Goal: Transaction & Acquisition: Purchase product/service

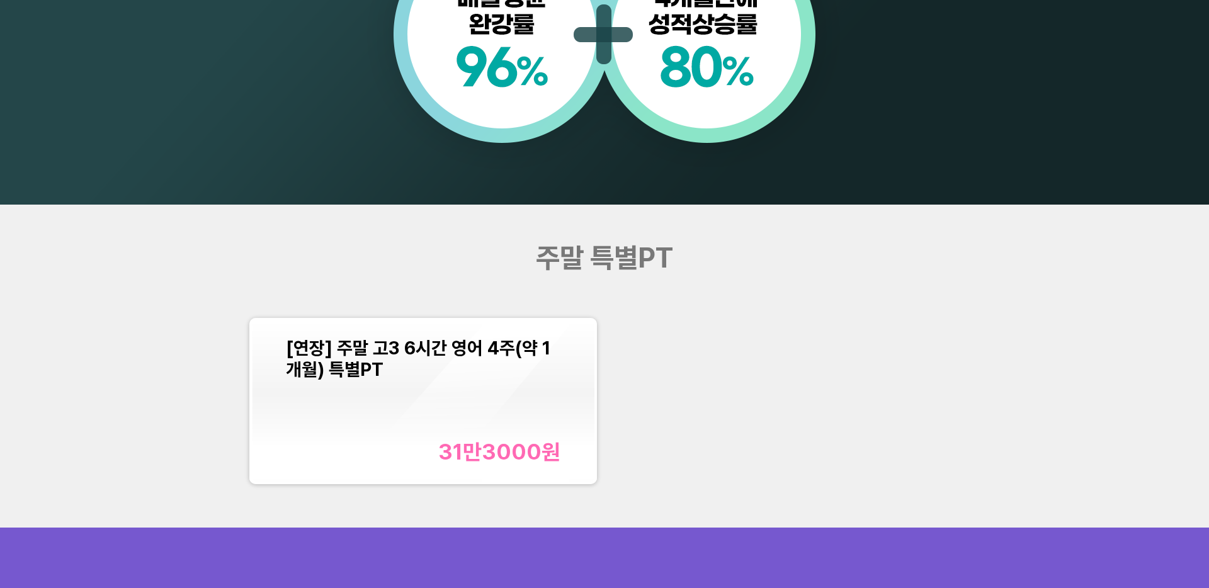
scroll to position [1413, 0]
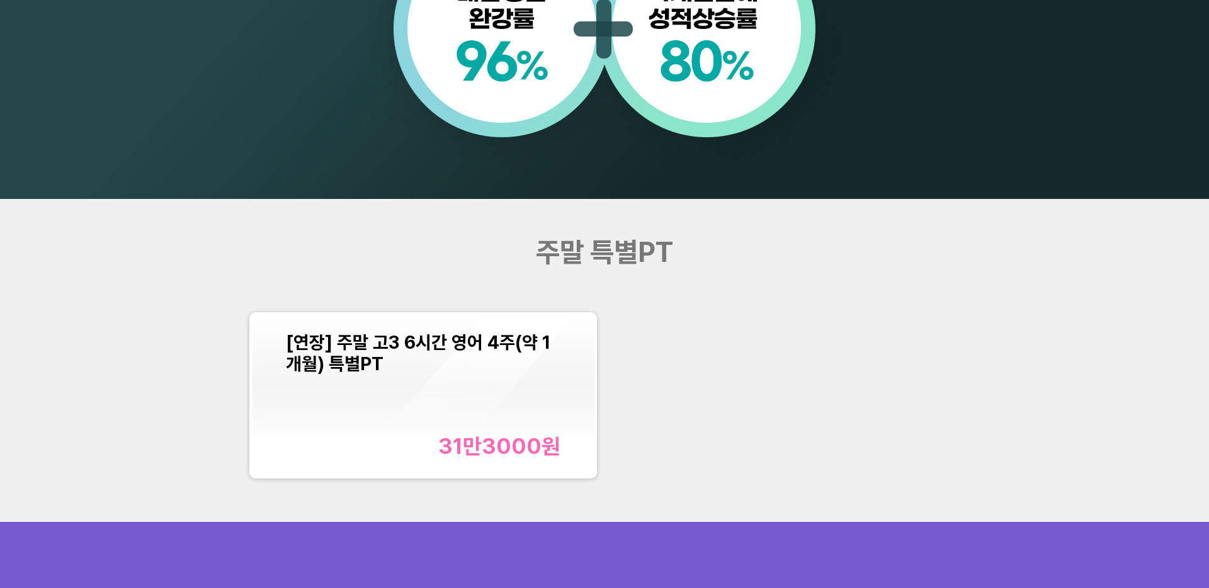
click at [496, 364] on div "[연장] 주말 고3 6시간 영어 4주(약 1개월) 특별PT" at bounding box center [423, 353] width 275 height 43
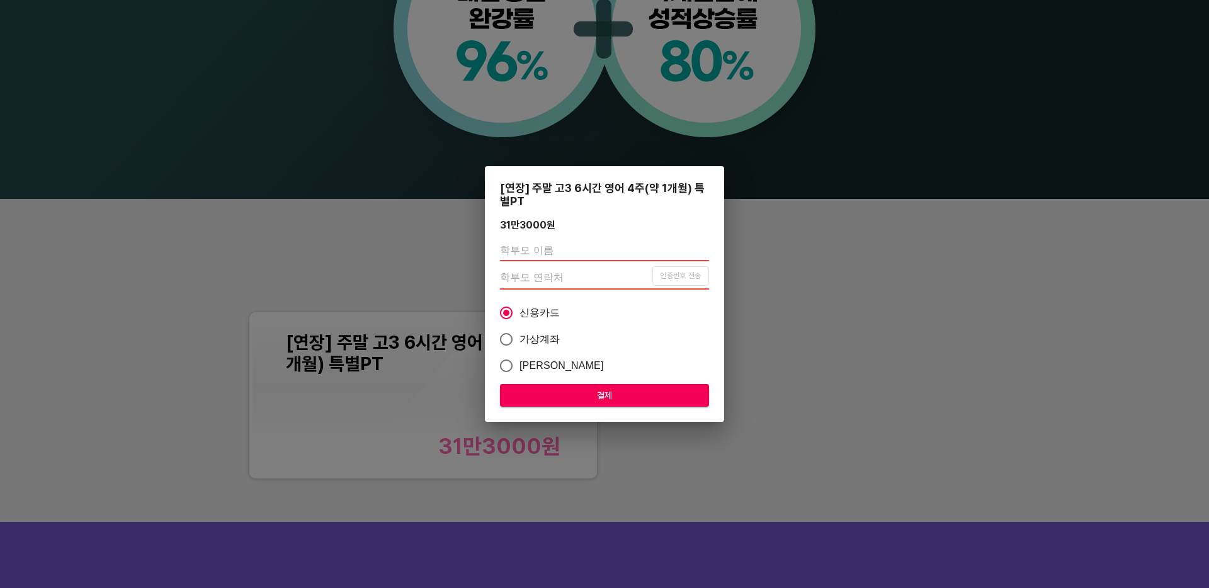
click at [575, 252] on input "text" at bounding box center [604, 251] width 209 height 20
click at [531, 337] on span "가상계좌" at bounding box center [540, 339] width 41 height 15
click at [520, 337] on input "가상계좌" at bounding box center [506, 339] width 26 height 26
radio input "true"
click at [545, 314] on span "신용카드" at bounding box center [540, 312] width 41 height 15
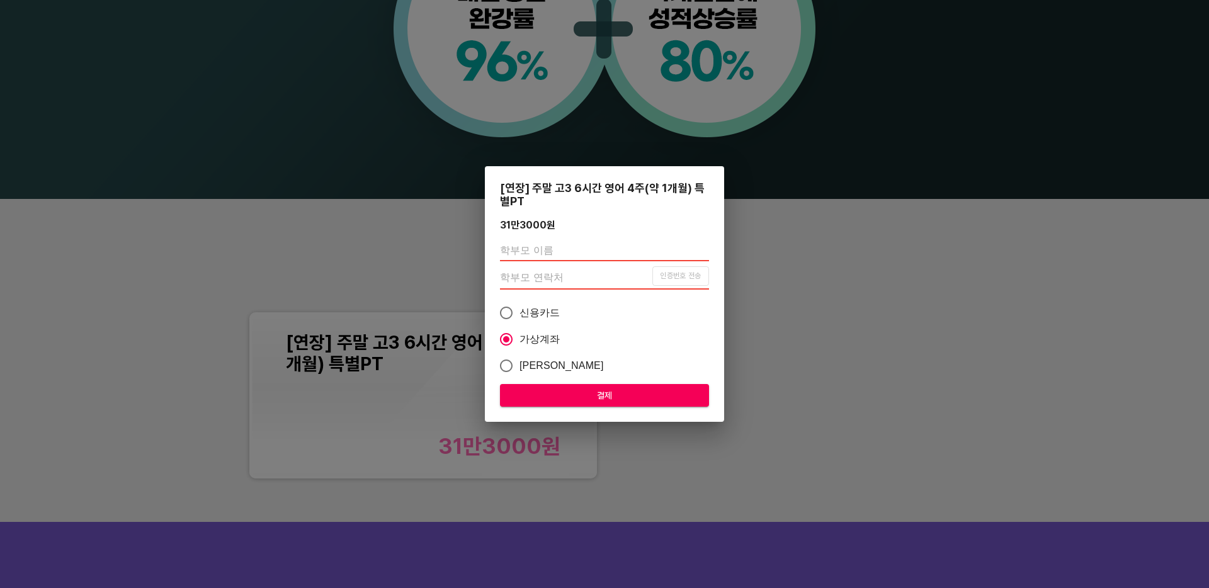
click at [520, 314] on input "신용카드" at bounding box center [506, 313] width 26 height 26
radio input "true"
click at [627, 254] on input "text" at bounding box center [604, 251] width 209 height 20
type input "손상국"
click at [632, 287] on input "number" at bounding box center [576, 278] width 152 height 20
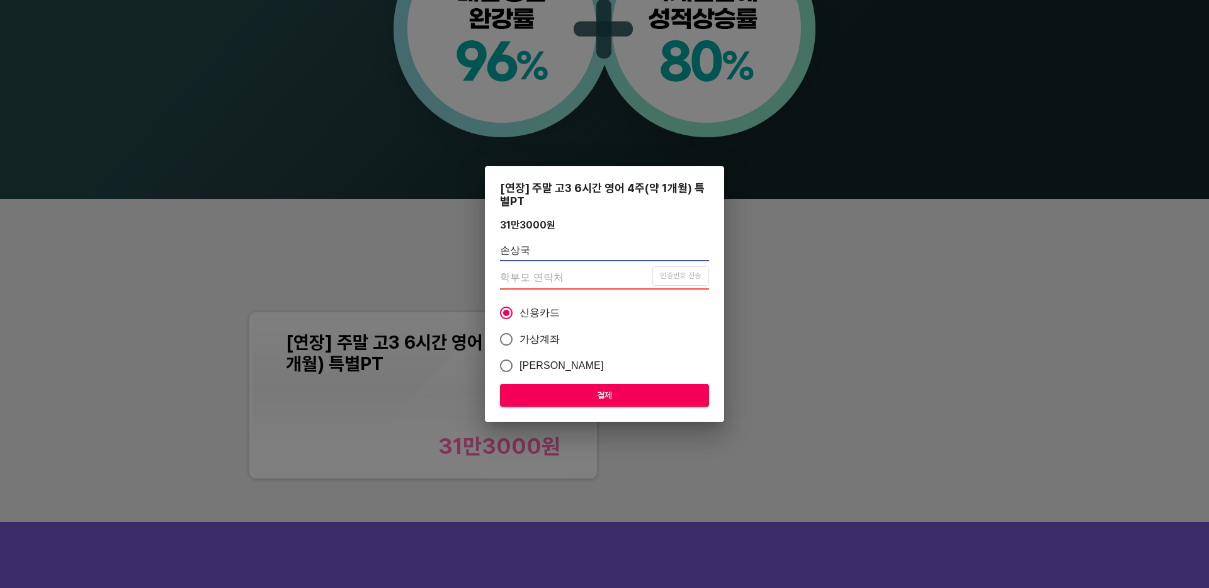
click at [602, 253] on input "손상국" at bounding box center [604, 251] width 209 height 20
type input "손상국"
type input "01093658719"
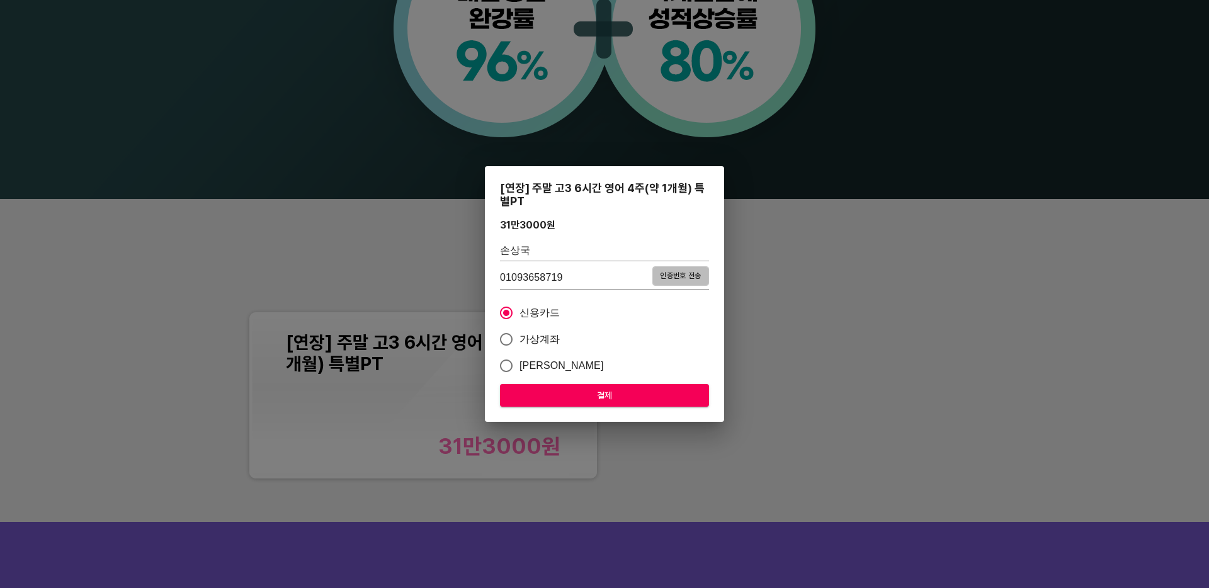
click at [684, 276] on span "인증번호 전송" at bounding box center [681, 276] width 50 height 13
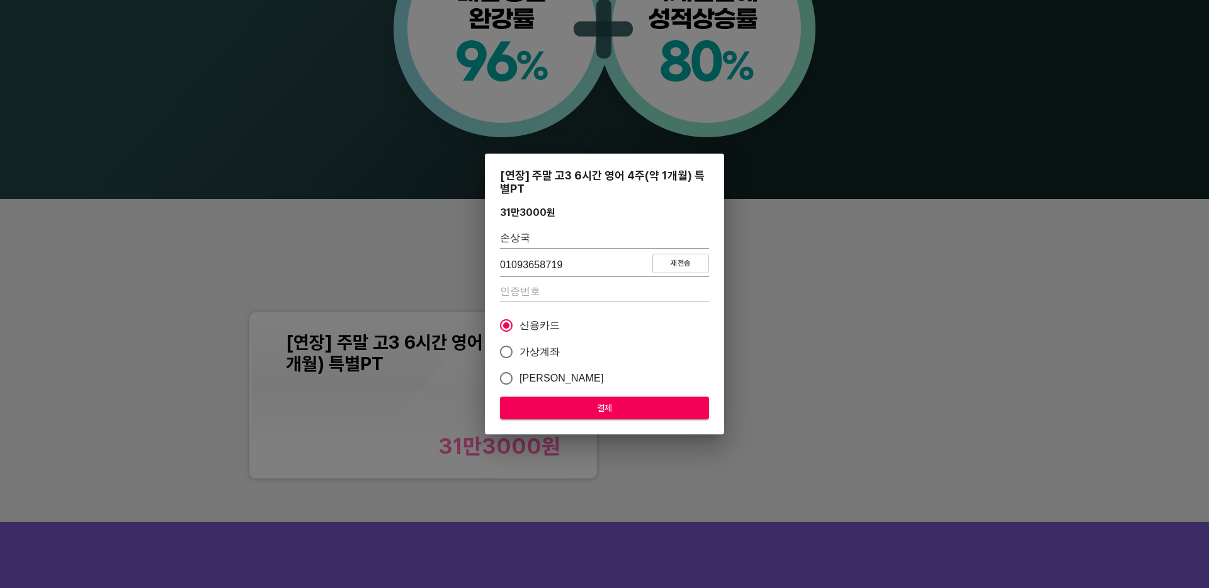
click at [542, 295] on input "number" at bounding box center [604, 292] width 209 height 20
type input "1149"
click at [550, 353] on span "가상계좌" at bounding box center [540, 352] width 41 height 15
click at [520, 353] on input "가상계좌" at bounding box center [506, 352] width 26 height 26
radio input "true"
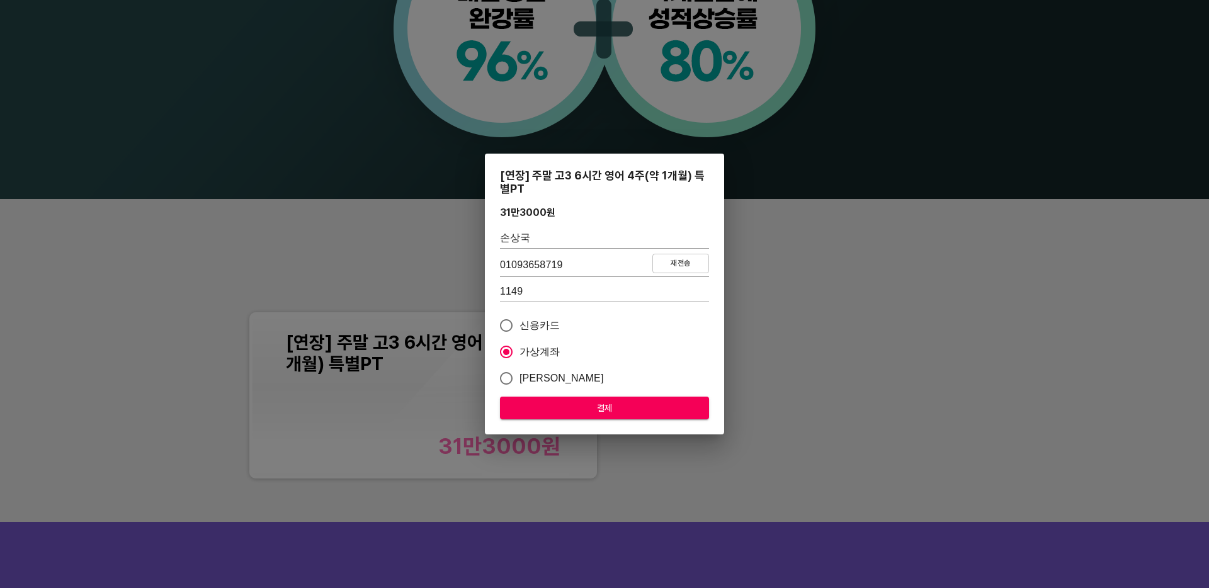
click at [622, 405] on span "결제" at bounding box center [604, 409] width 189 height 16
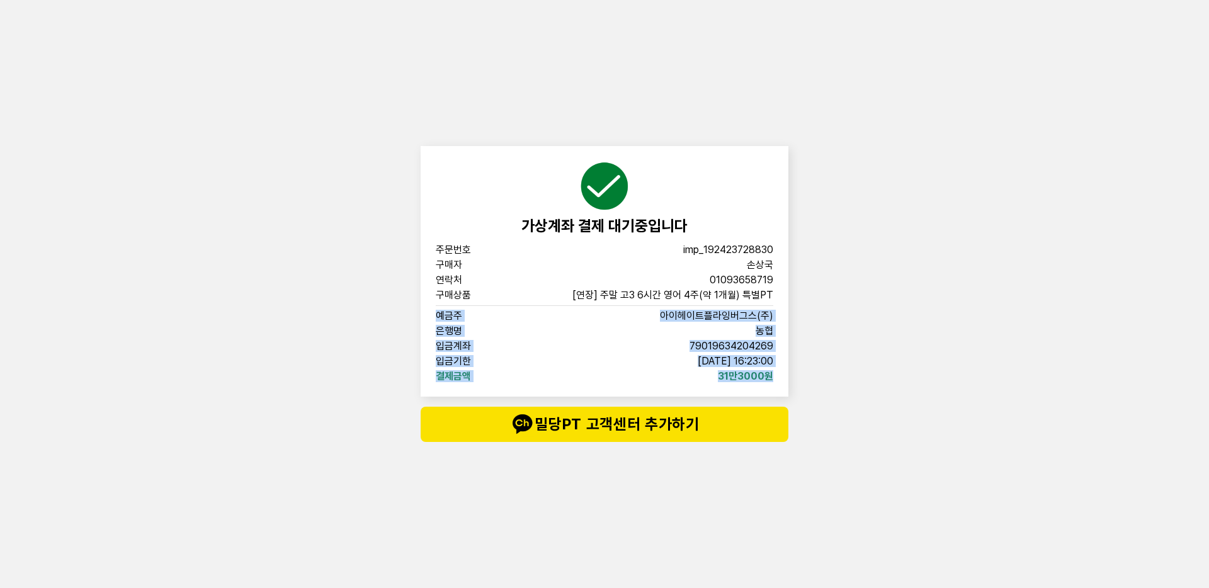
drag, startPoint x: 435, startPoint y: 316, endPoint x: 786, endPoint y: 377, distance: 356.1
click at [786, 377] on div "가상계좌 결제 대기중입니다 주문번호 imp_[PHONE_NUMBER] 구매자 손상국 연락처 01093658719 구매상품 [연장] 주말 고3 …" at bounding box center [605, 271] width 368 height 251
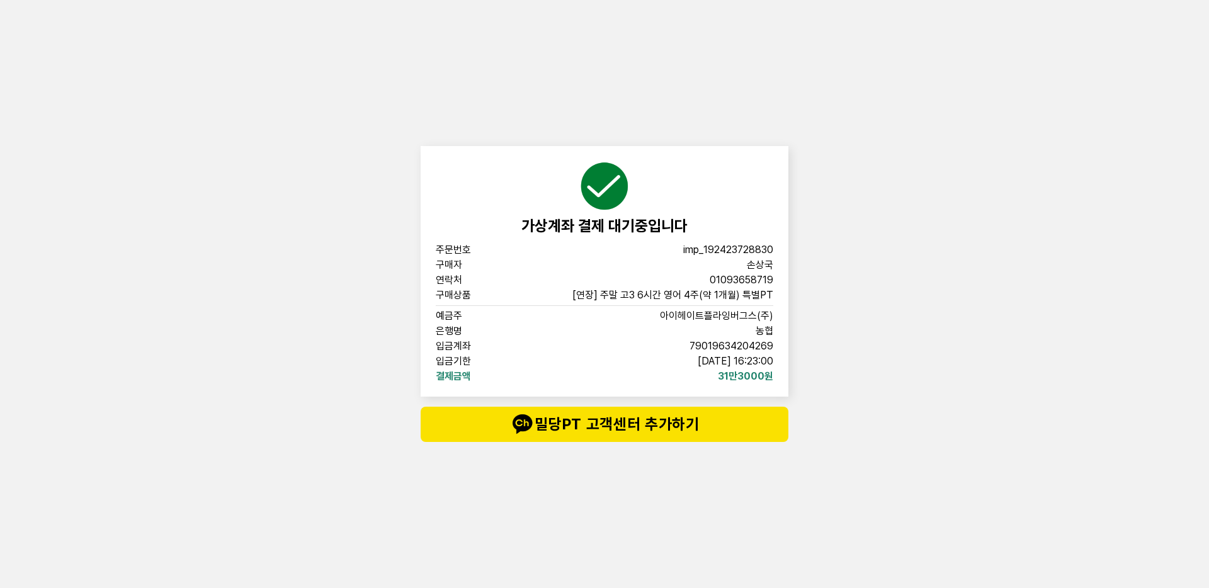
click at [544, 272] on div "주문번호 imp_[PHONE_NUMBER] 구매자 손상국 연락처 01093658719 구매상품 [연장] 주말 고3 6시간 영어 4주(약 1개월…" at bounding box center [605, 313] width 338 height 137
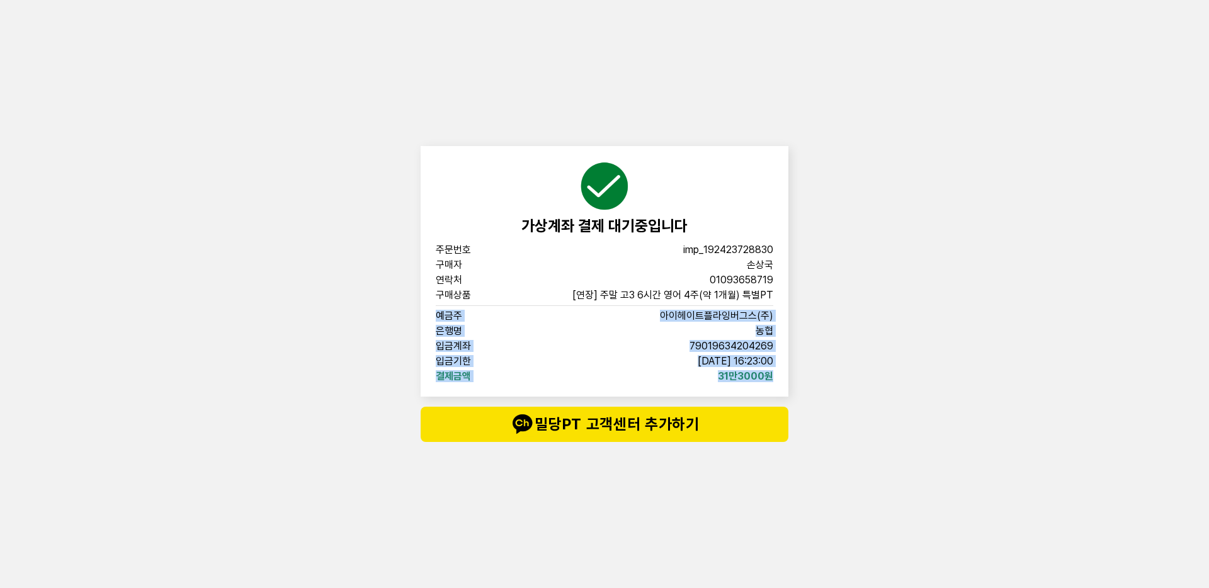
drag, startPoint x: 435, startPoint y: 315, endPoint x: 774, endPoint y: 380, distance: 345.6
click at [774, 380] on div "가상계좌 결제 대기중입니다 주문번호 imp_192423728830 구매자 손상국 연락처 01093658719 구매상품 [연장] 주말 고3 6시…" at bounding box center [605, 271] width 368 height 251
copy div "예금주 아이헤이트플라잉버그스(주) 은행명 농협 입금계좌 79019634204269 입금기한 2025-09-29 16:23:00 결제금액 31만…"
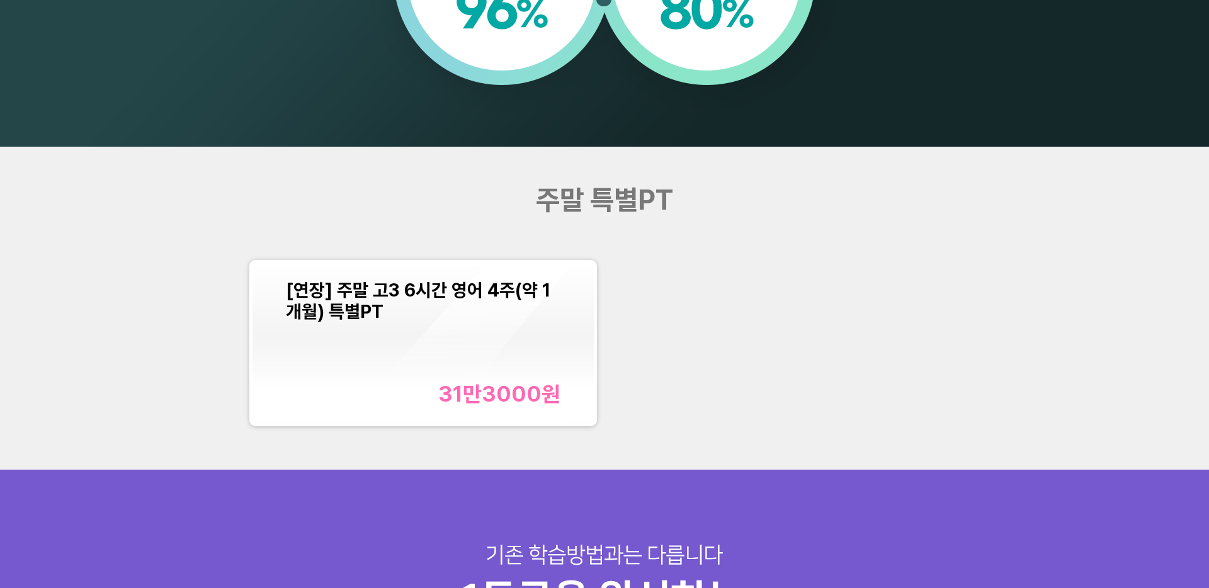
scroll to position [1468, 0]
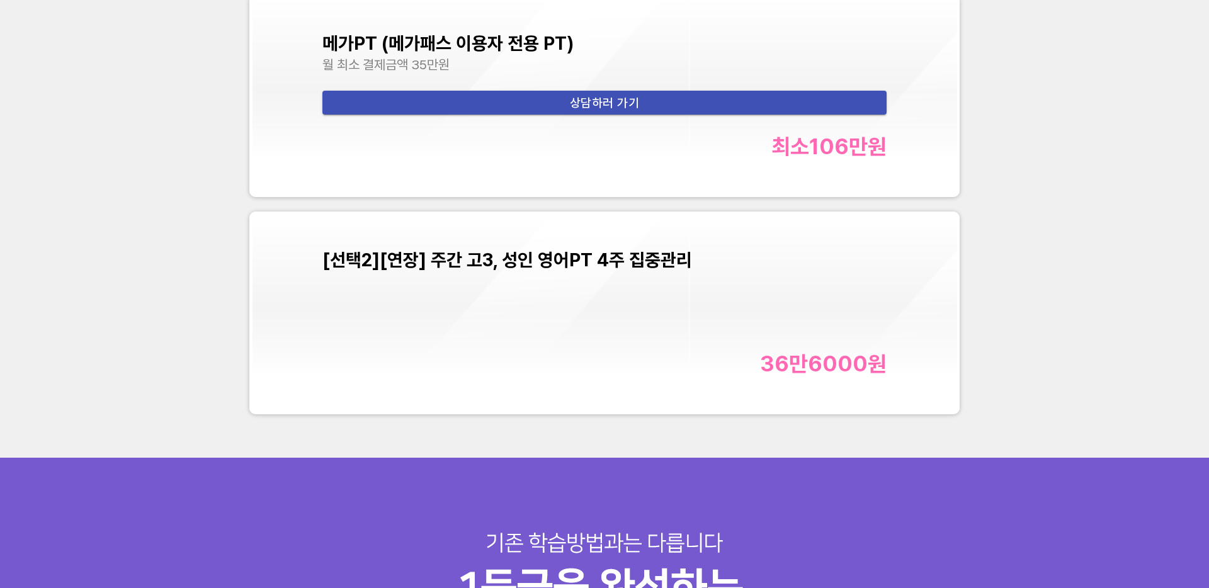
scroll to position [5445, 0]
click at [610, 345] on div "[선택2][연장] 주간 고3, 성인 영어PT 4주 집중관리 36만6000 원" at bounding box center [604, 312] width 565 height 127
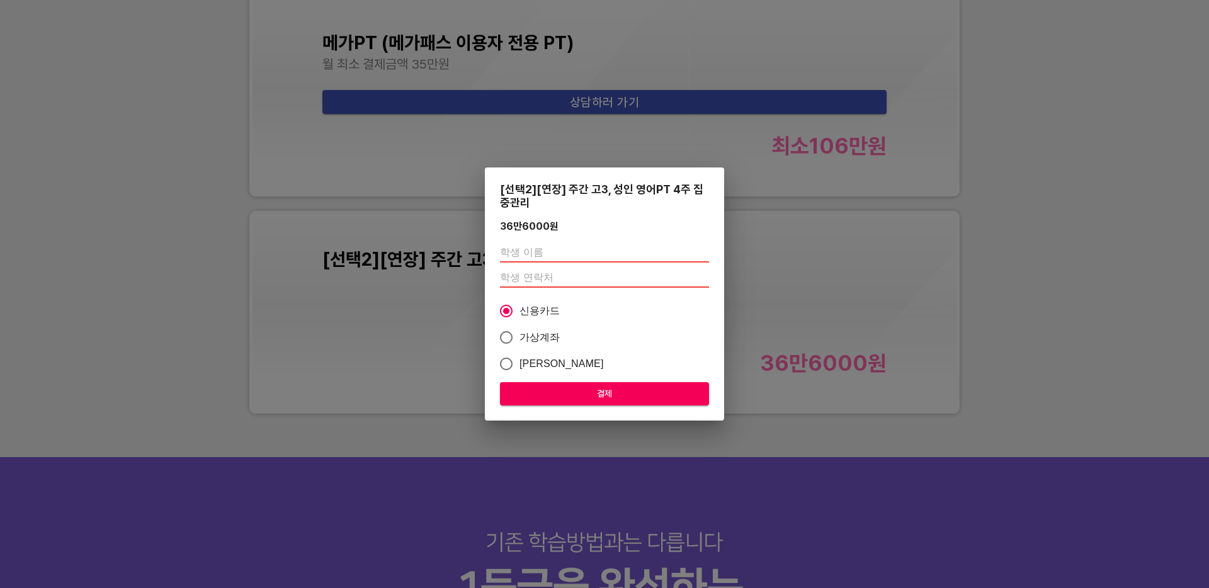
click at [693, 297] on div "[선택2][연장] 주간 고3, 성인 영어PT 4주 집중관리 36만6000 원 신용카드 가상계좌 카카오페이 결제" at bounding box center [604, 294] width 239 height 253
click at [607, 255] on input "text" at bounding box center [604, 252] width 209 height 20
type input "손상국"
click at [605, 278] on input "number" at bounding box center [604, 278] width 209 height 20
click at [598, 252] on input "손상국" at bounding box center [604, 252] width 209 height 20
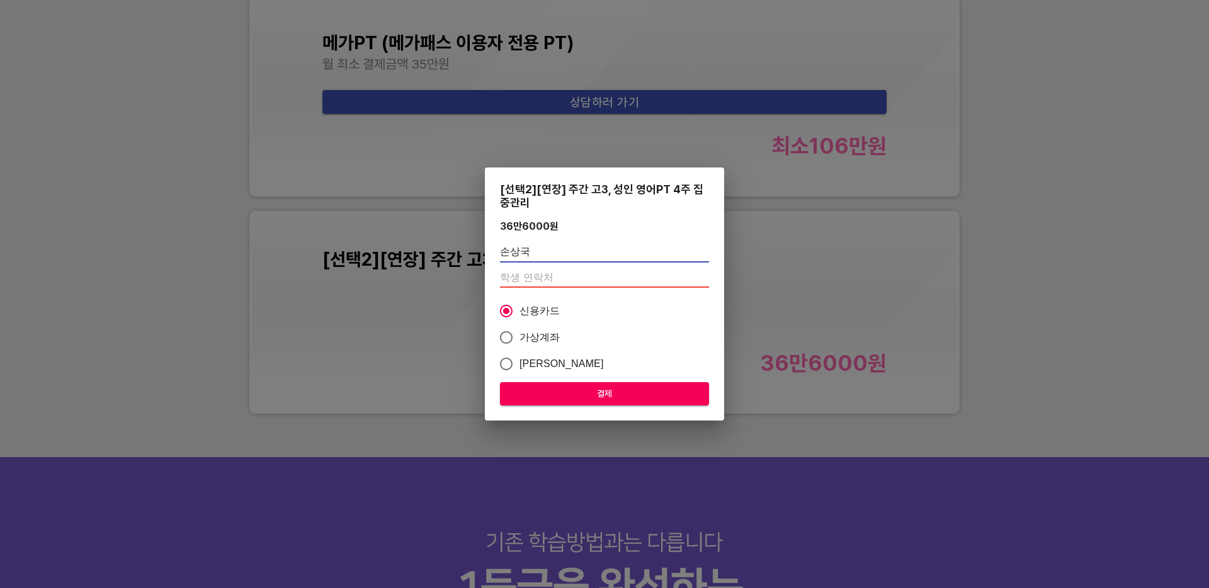
click at [598, 252] on input "손상국" at bounding box center [604, 252] width 209 height 20
type input "손상국"
click at [589, 275] on input "number" at bounding box center [604, 278] width 209 height 20
paste input "01044513917"
type input "01044513917"
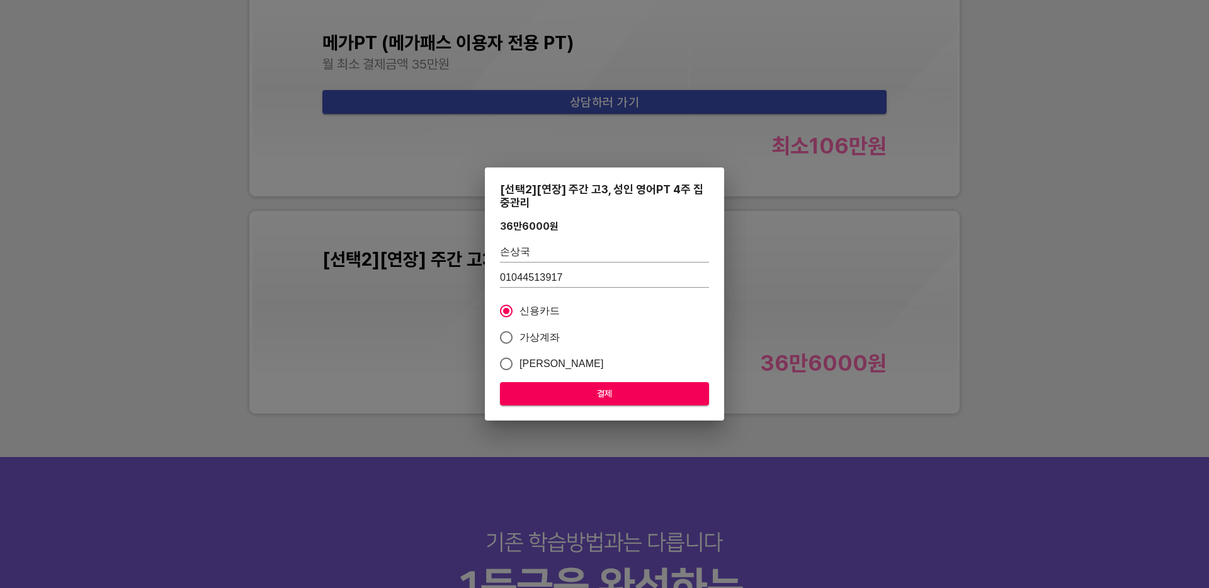
click at [542, 338] on span "가상계좌" at bounding box center [540, 337] width 41 height 15
click at [520, 338] on input "가상계좌" at bounding box center [506, 337] width 26 height 26
radio input "true"
click at [583, 394] on span "결제" at bounding box center [604, 394] width 189 height 16
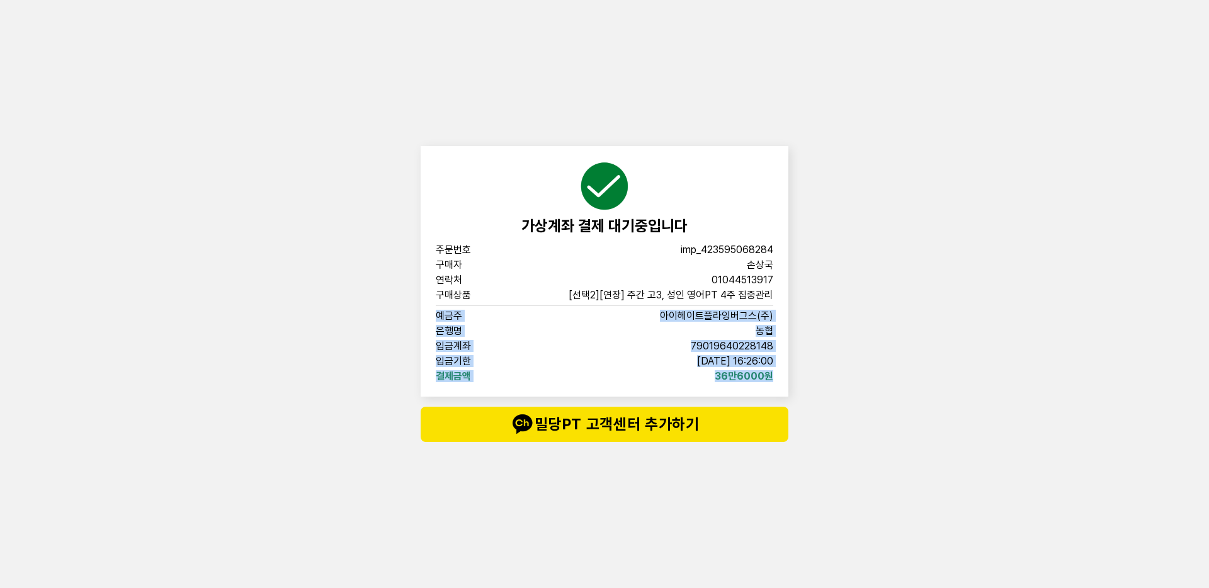
drag, startPoint x: 434, startPoint y: 312, endPoint x: 784, endPoint y: 388, distance: 358.4
click at [784, 388] on div "가상계좌 결제 대기중입니다 주문번호 imp_[PHONE_NUMBER] 구매자 손상국 연락처 01044513917 구매상품 [선택2][연장] 주…" at bounding box center [605, 271] width 368 height 251
copy div "예금주 아이헤이트플라잉버그스(주) 은행명 농협 입금계좌 [FINANCIAL_ID] 입금기한 [DATE] 16:26:00 결제금액 36만6000원"
